Goal: Navigation & Orientation: Find specific page/section

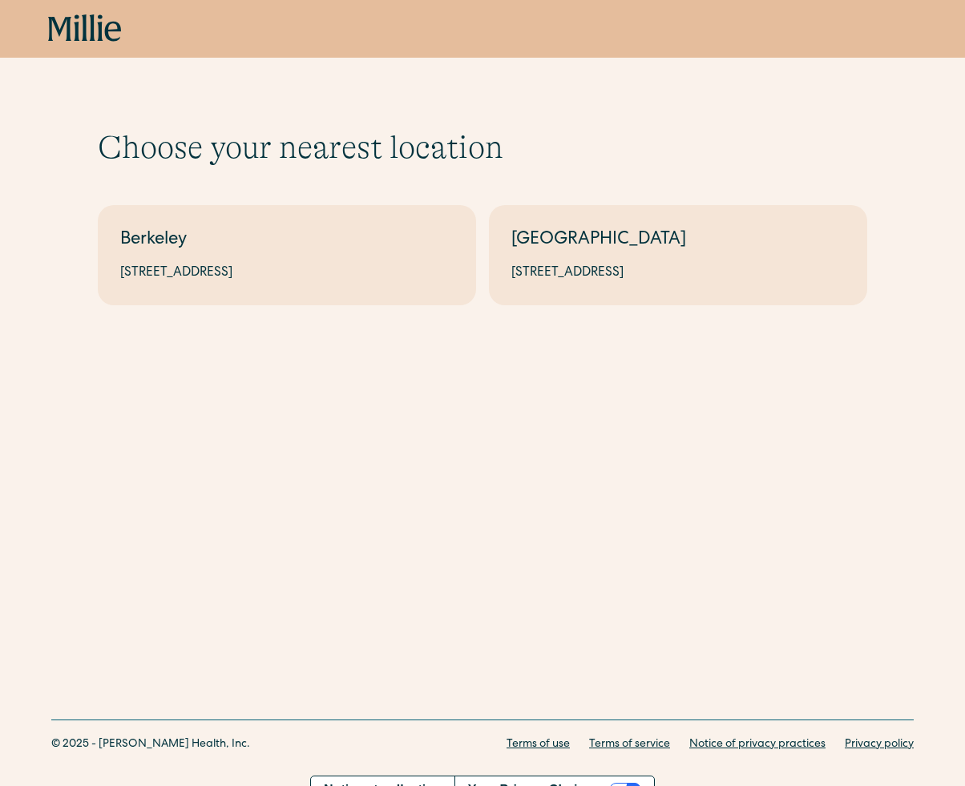
click at [115, 22] on icon "home" at bounding box center [113, 32] width 16 height 20
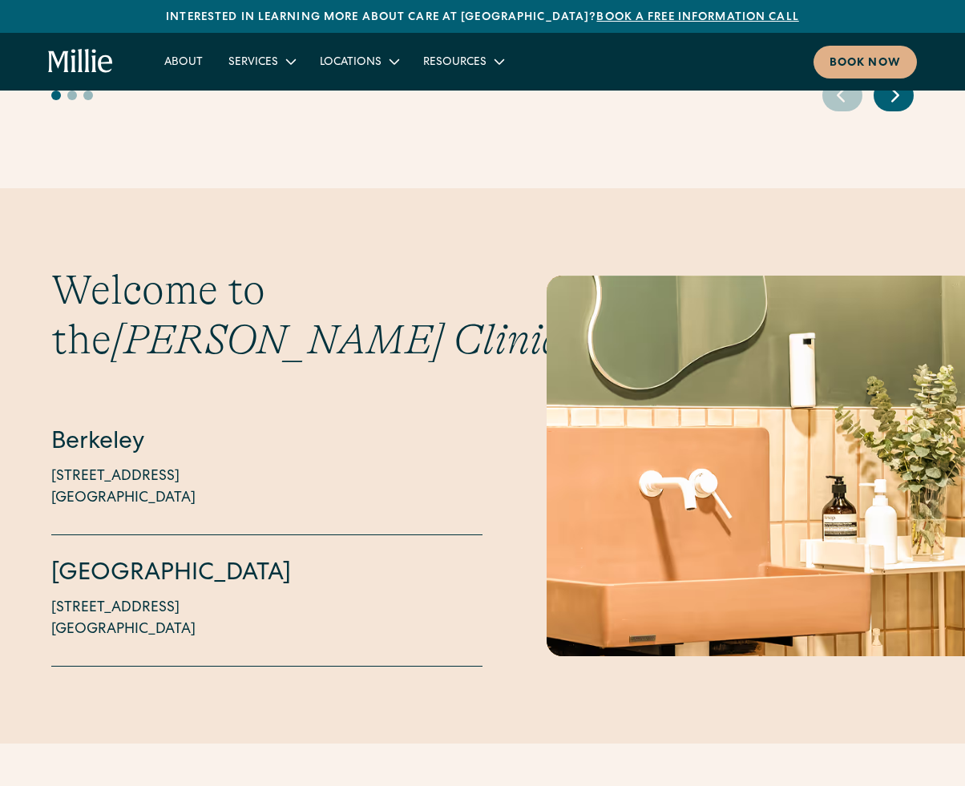
scroll to position [3636, 0]
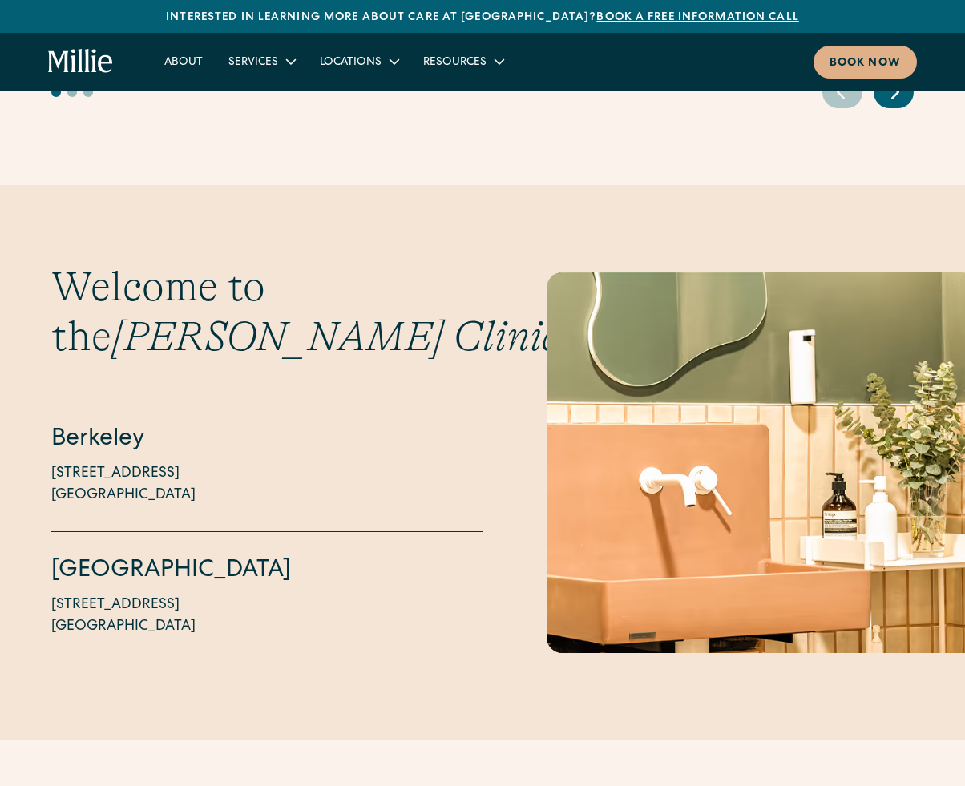
drag, startPoint x: 950, startPoint y: 441, endPoint x: 957, endPoint y: 494, distance: 53.4
click at [955, 501] on div "Welcome to the Millie Clinic Berkeley 2999 Regent Street, Suite 524 Berkeley, C…" at bounding box center [482, 462] width 965 height 401
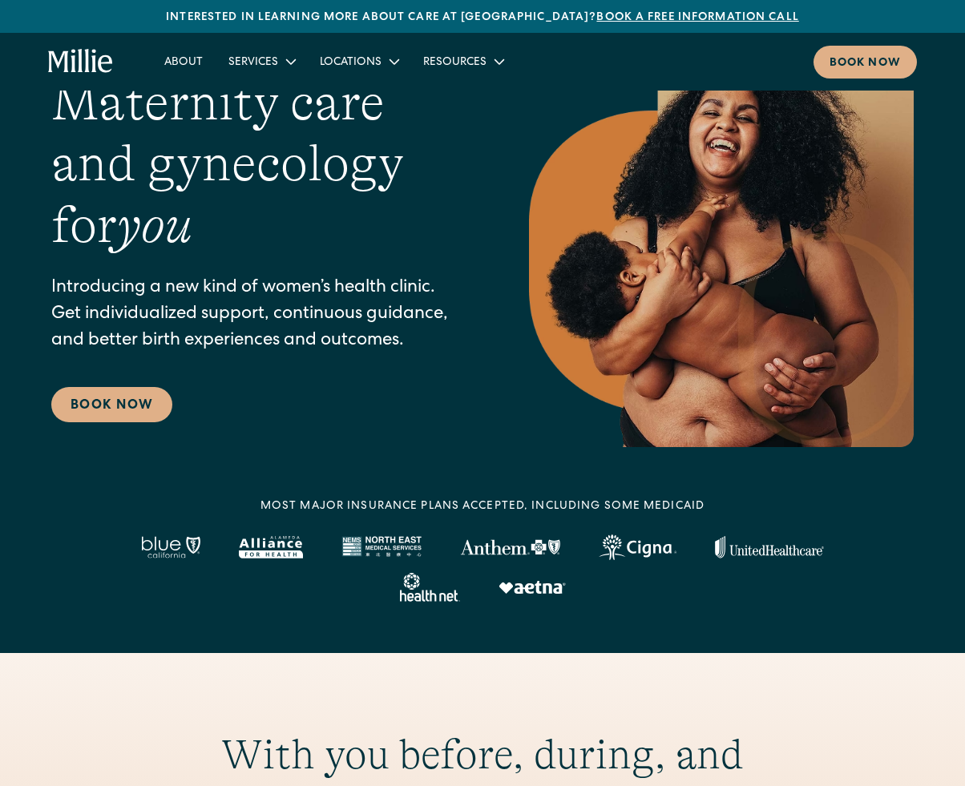
scroll to position [0, 0]
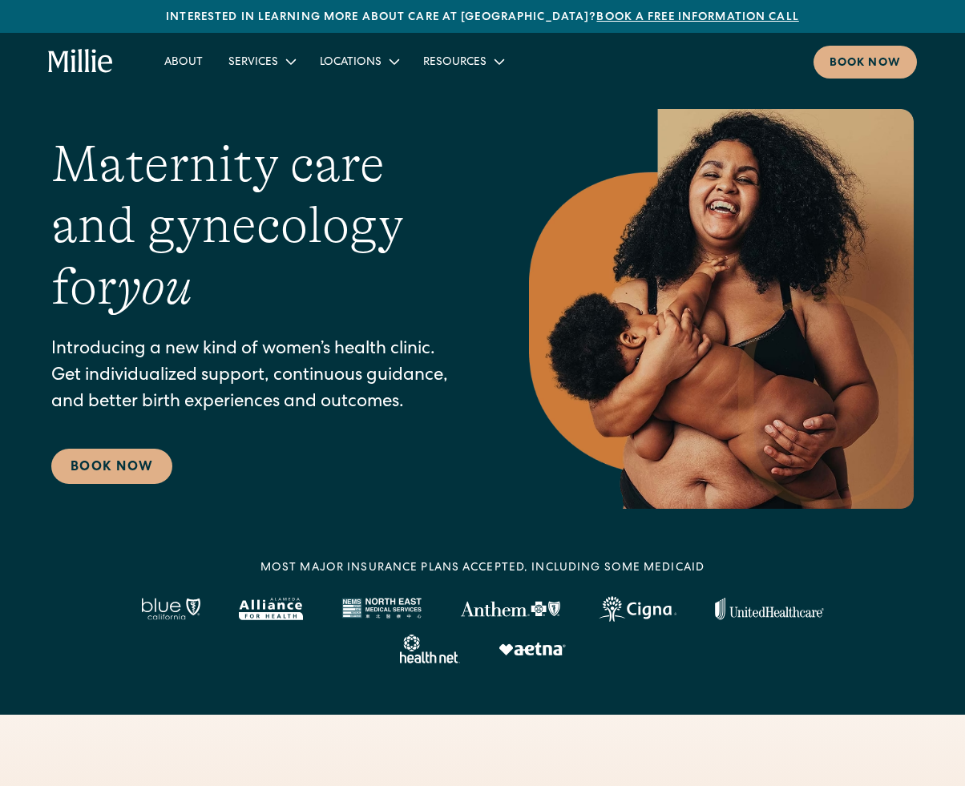
click at [52, 63] on icon "home" at bounding box center [80, 62] width 65 height 26
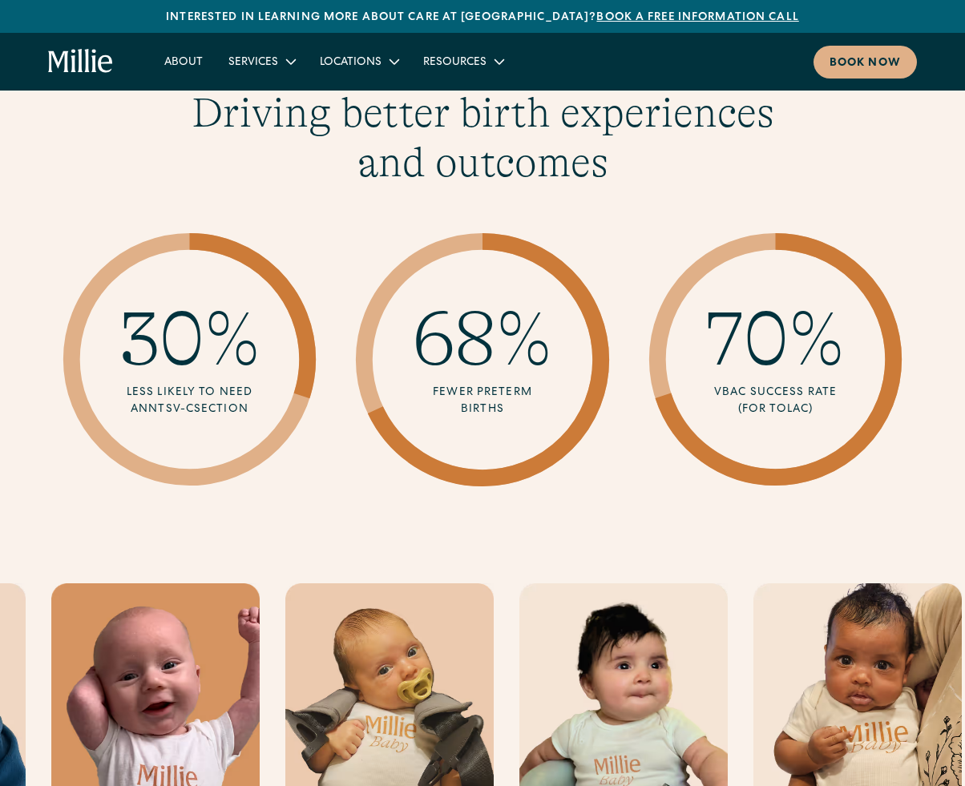
scroll to position [2366, 0]
